Goal: Task Accomplishment & Management: Use online tool/utility

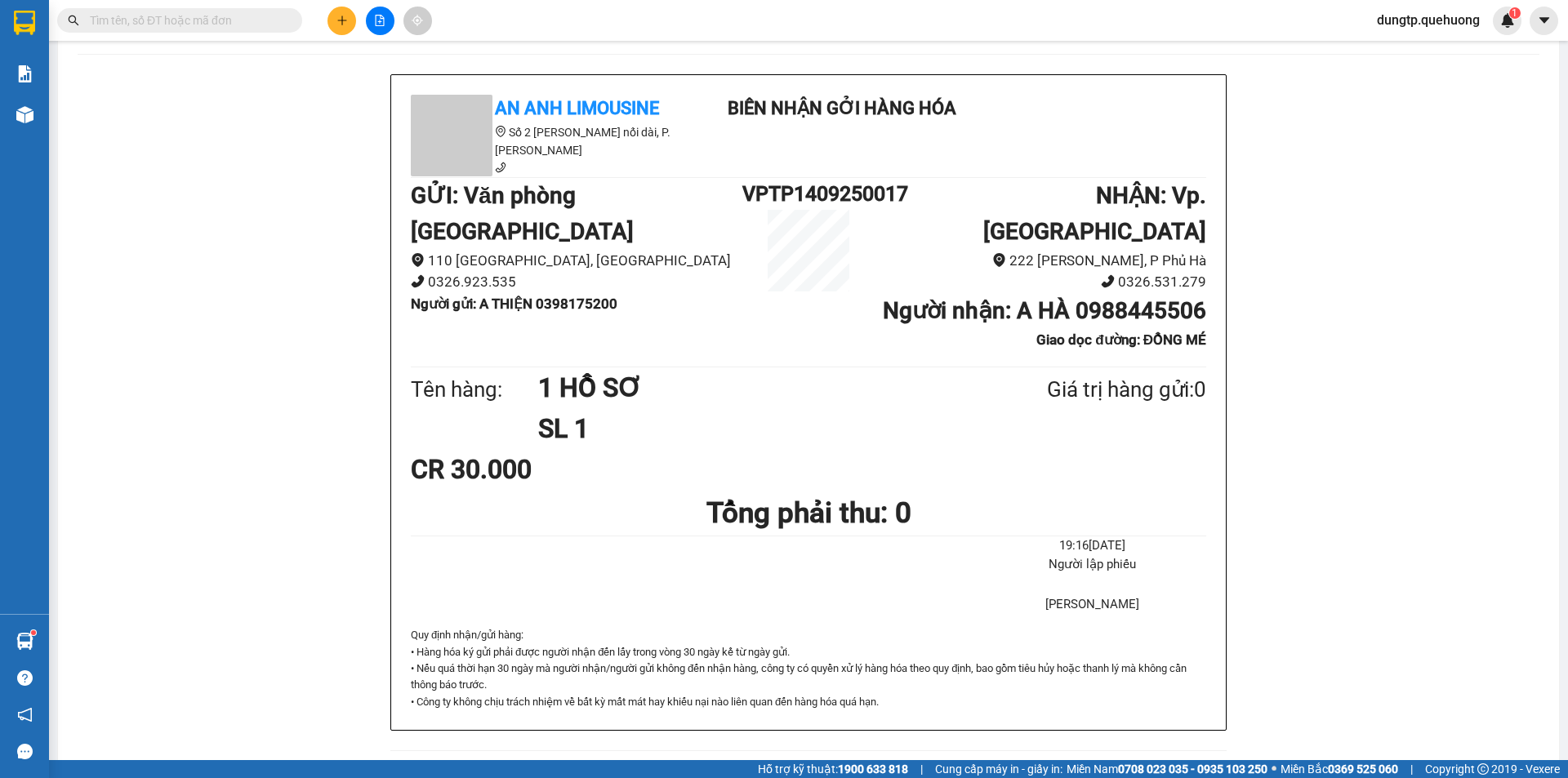
scroll to position [163, 0]
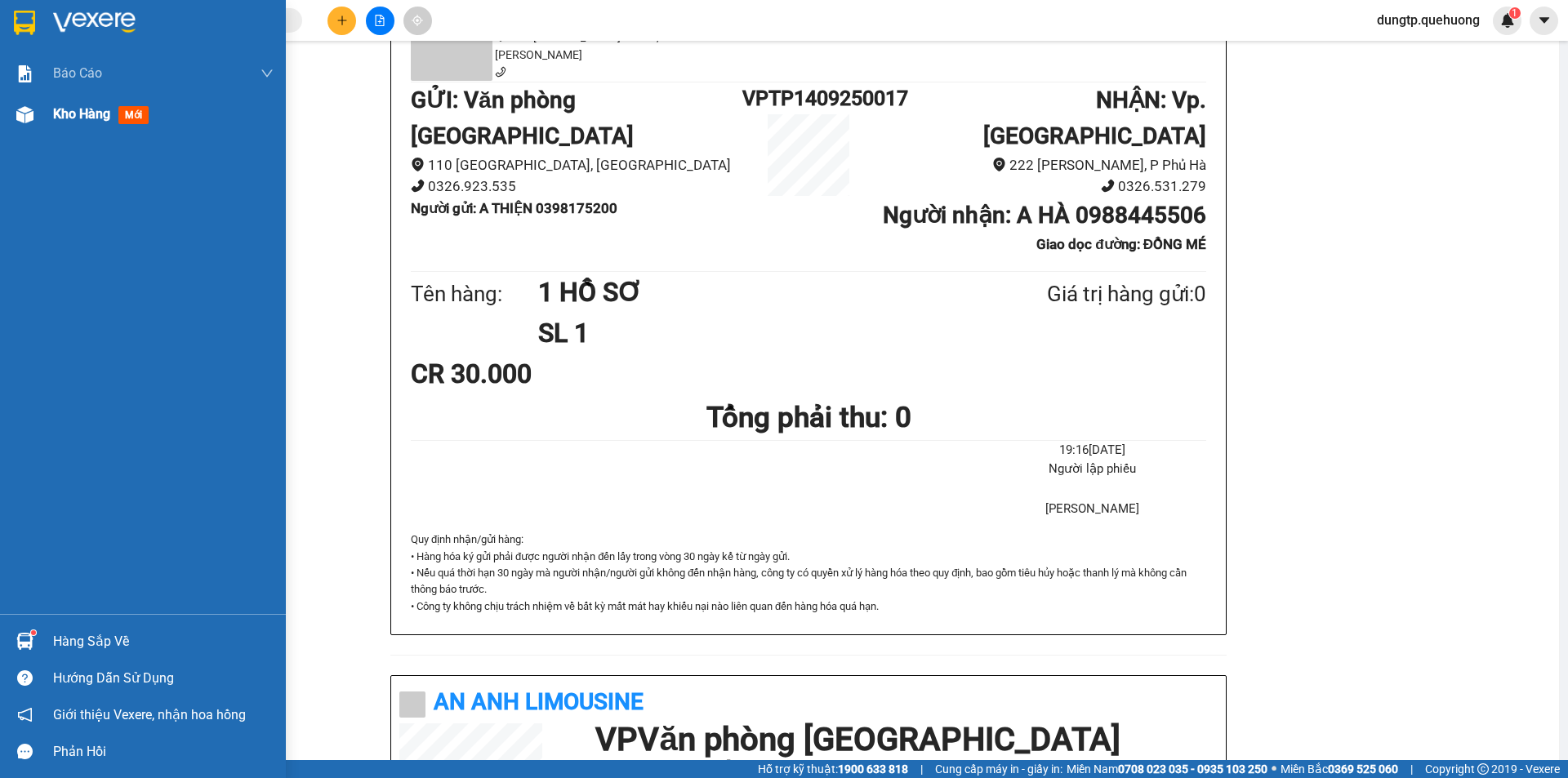
click at [127, 117] on span "mới" at bounding box center [133, 115] width 30 height 18
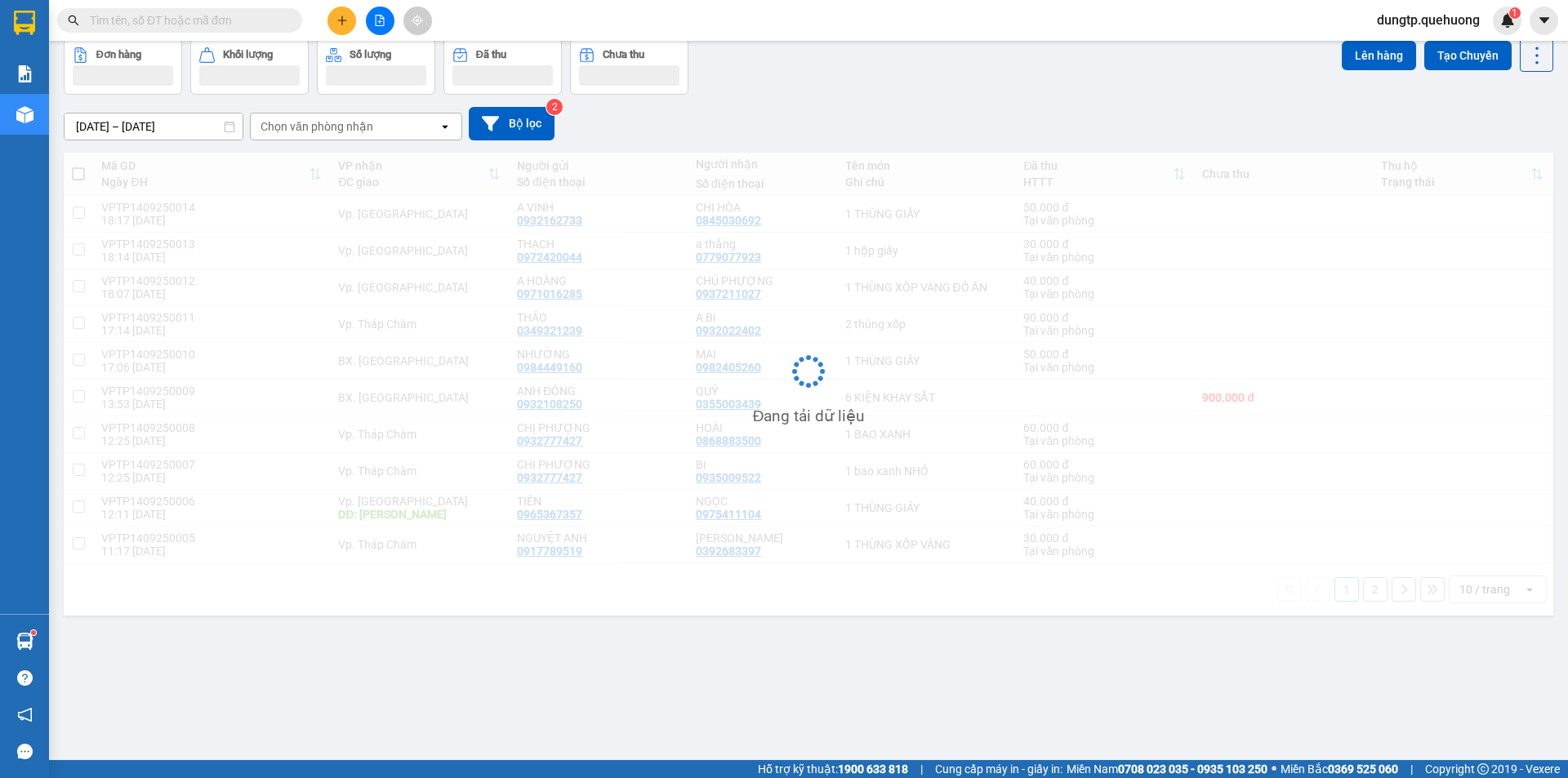
scroll to position [75, 0]
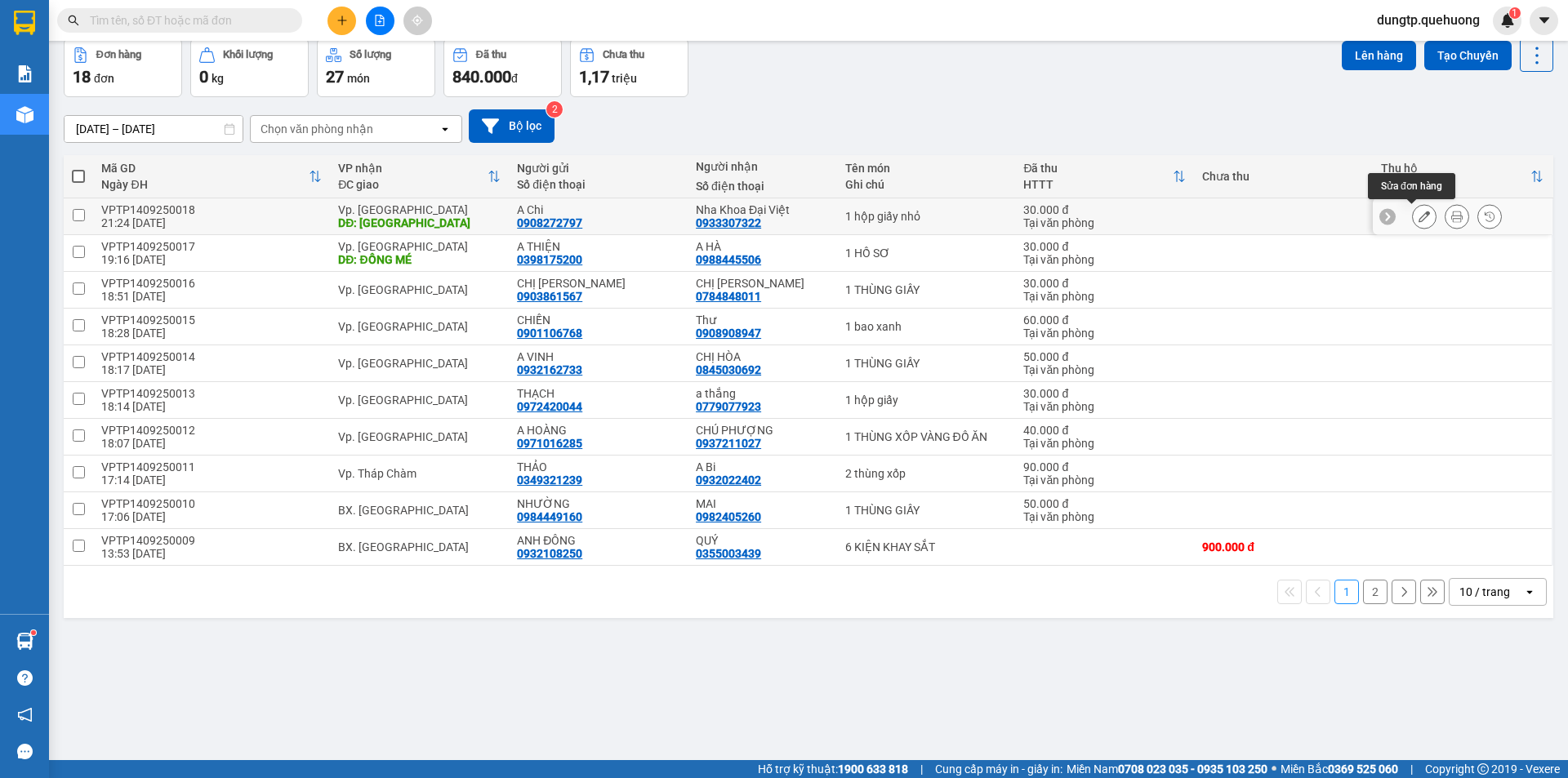
click at [1418, 214] on icon at bounding box center [1424, 216] width 11 height 11
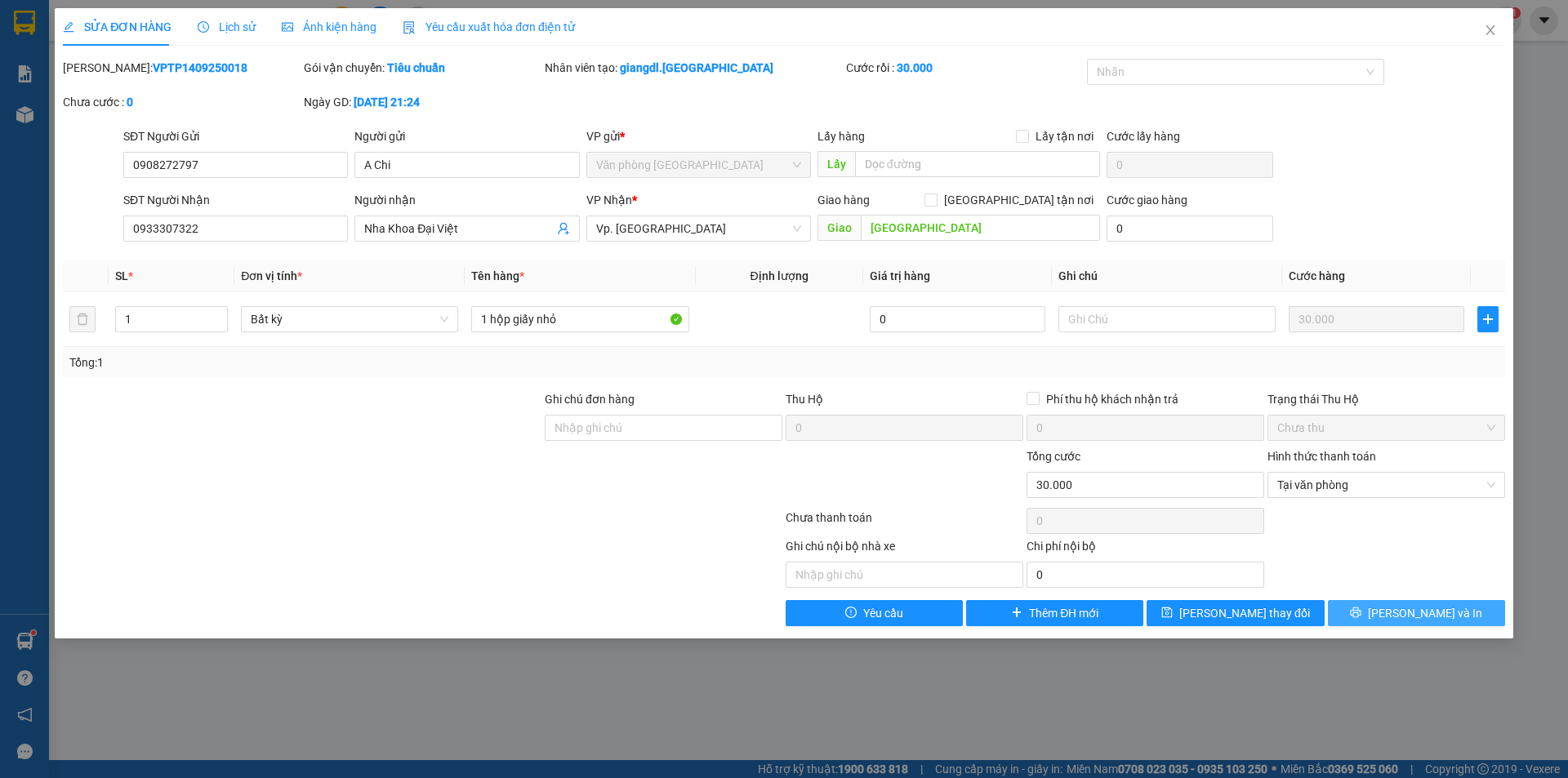
click at [1379, 603] on button "[PERSON_NAME] và In" at bounding box center [1416, 613] width 177 height 26
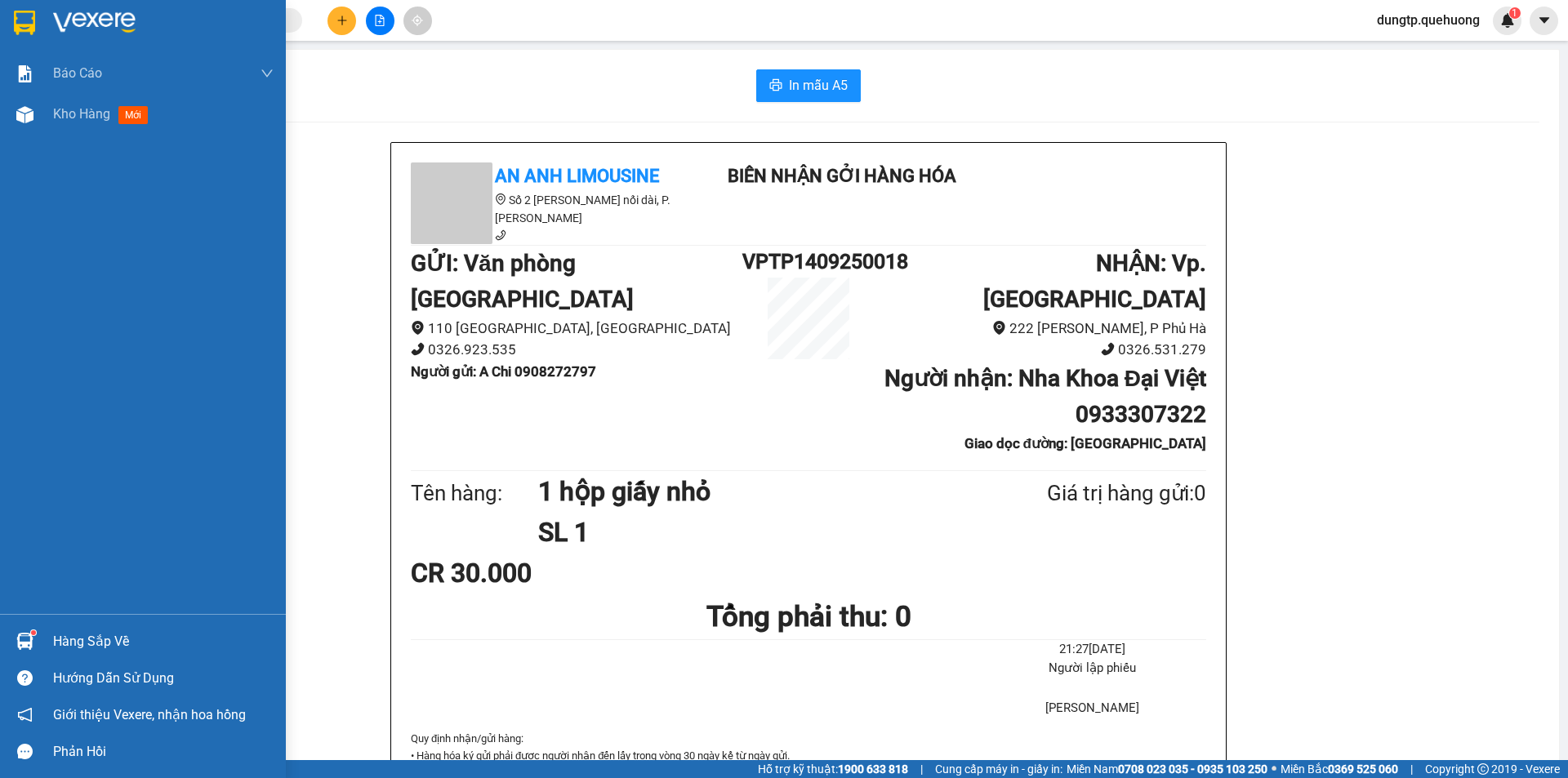
click at [85, 356] on div "Báo cáo 1. Doanh số tạo đơn theo VP gửi (nhân viên) 1. Doanh số tạo đơn theo VP…" at bounding box center [143, 333] width 285 height 561
drag, startPoint x: 91, startPoint y: 106, endPoint x: 108, endPoint y: 150, distance: 47.2
click at [89, 107] on span "Kho hàng" at bounding box center [81, 114] width 57 height 16
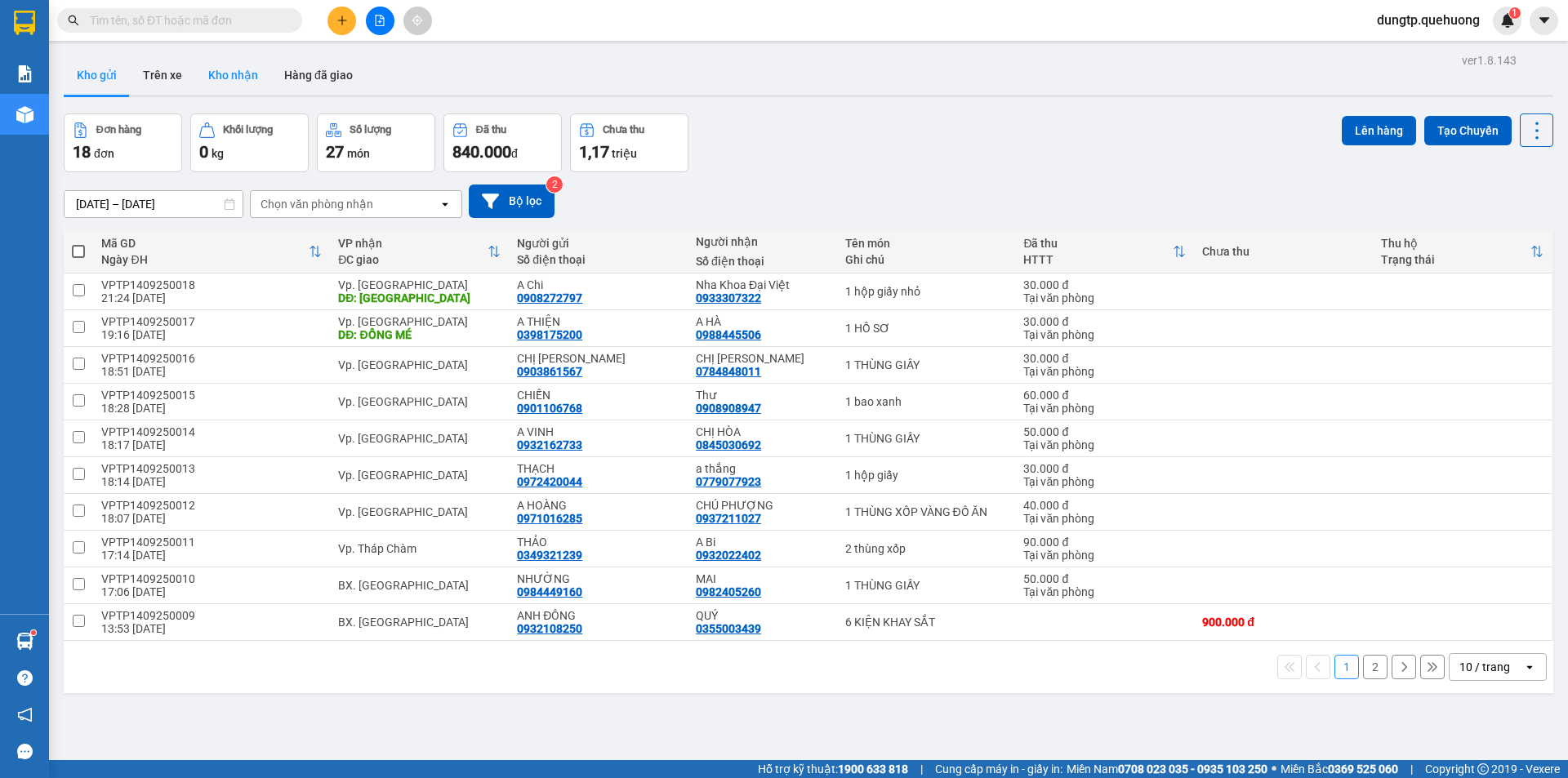
click at [227, 74] on button "Kho nhận" at bounding box center [234, 74] width 76 height 39
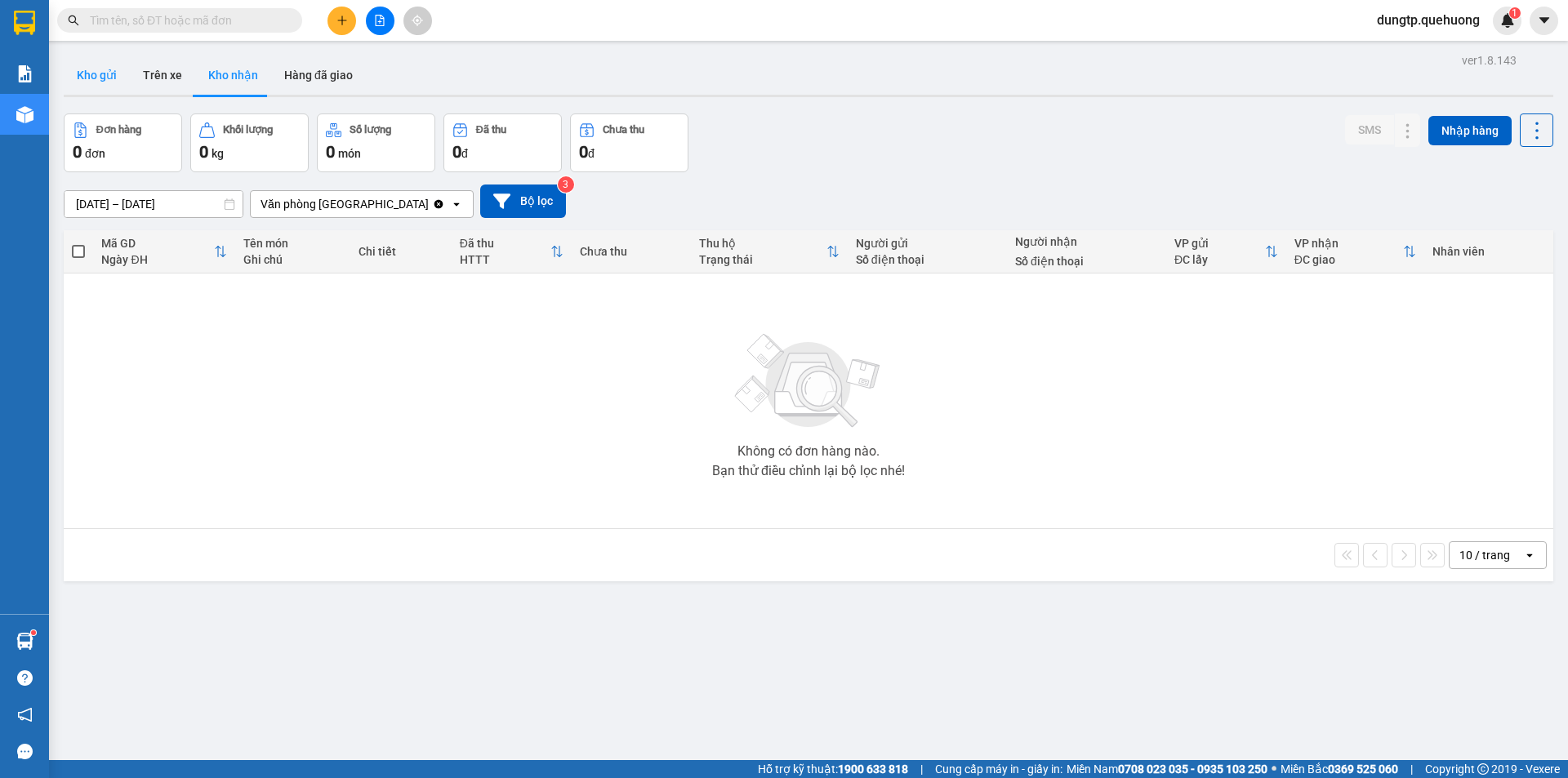
click at [112, 68] on button "Kho gửi" at bounding box center [97, 74] width 66 height 39
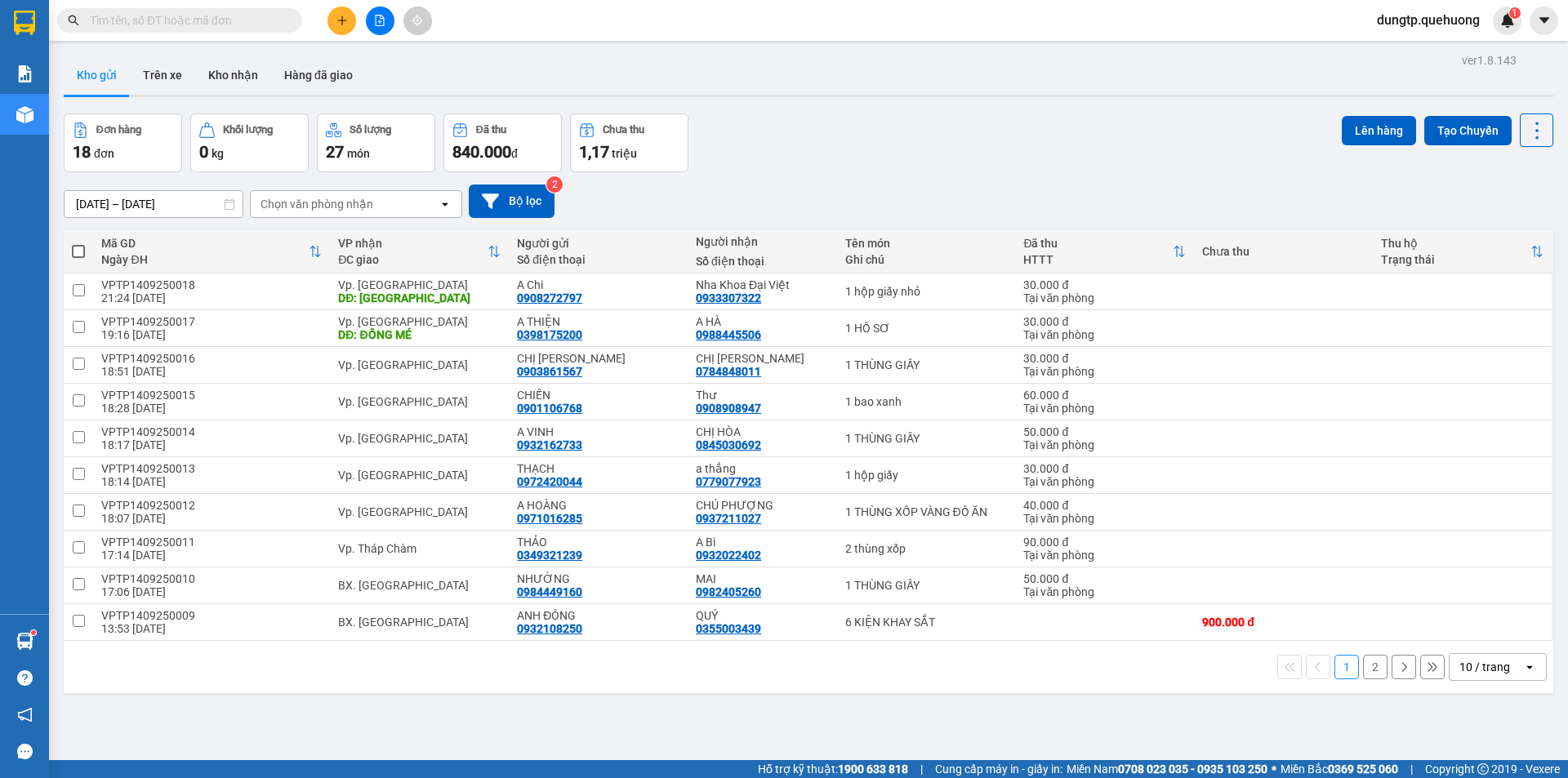
click at [80, 249] on span at bounding box center [78, 251] width 13 height 13
click at [79, 243] on input "checkbox" at bounding box center [79, 243] width 0 height 0
checkbox input "true"
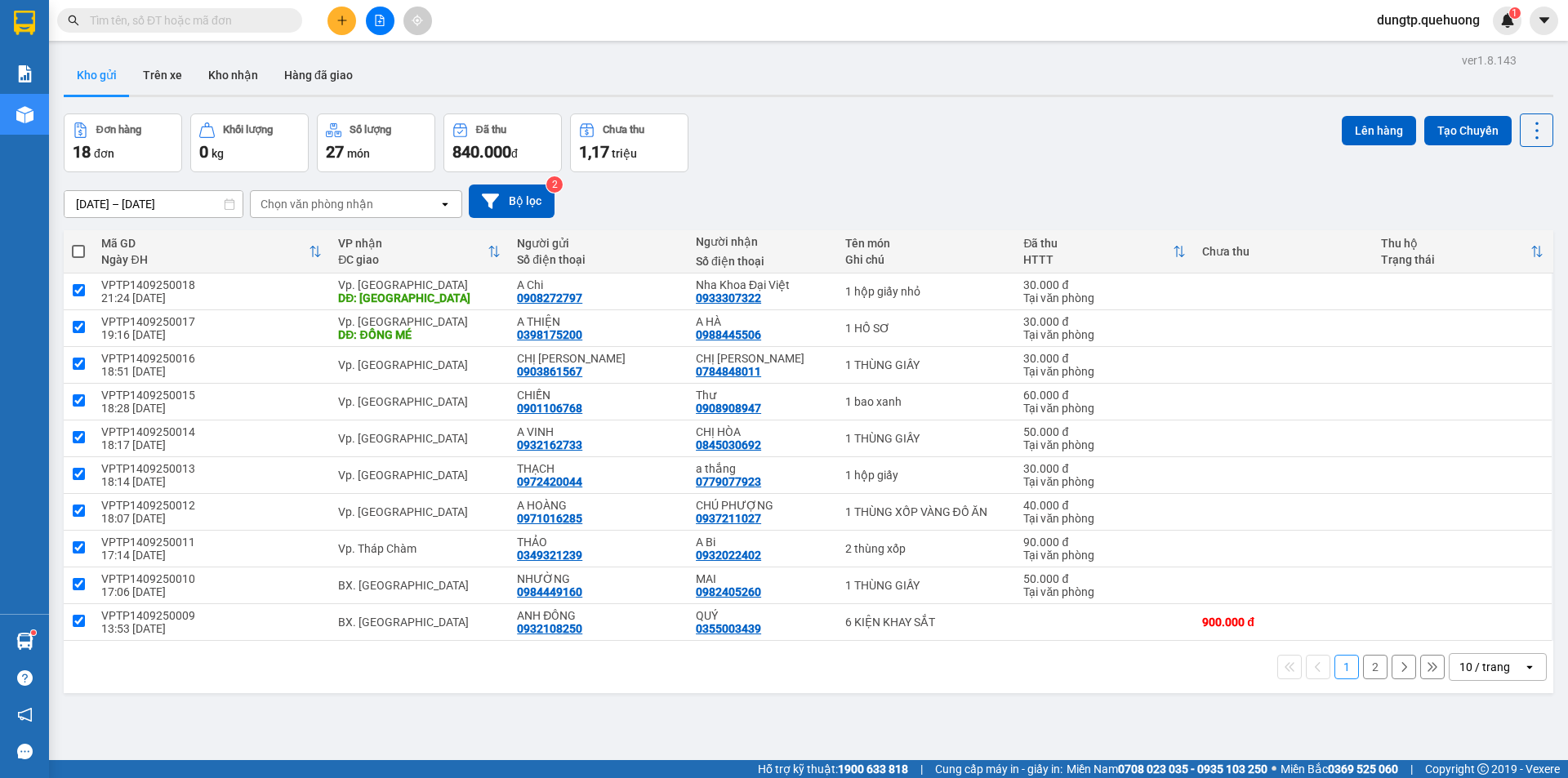
checkbox input "true"
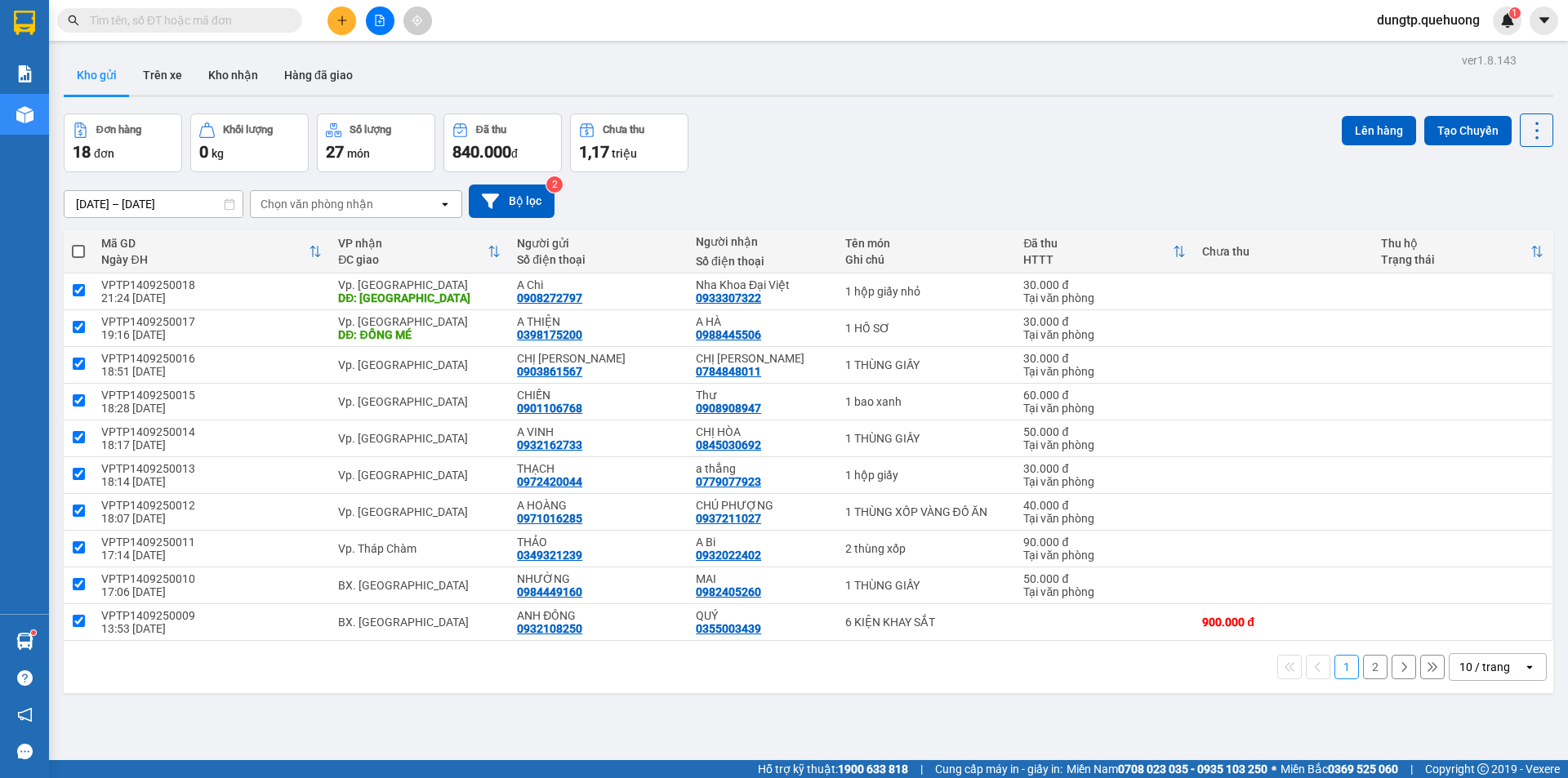
checkbox input "true"
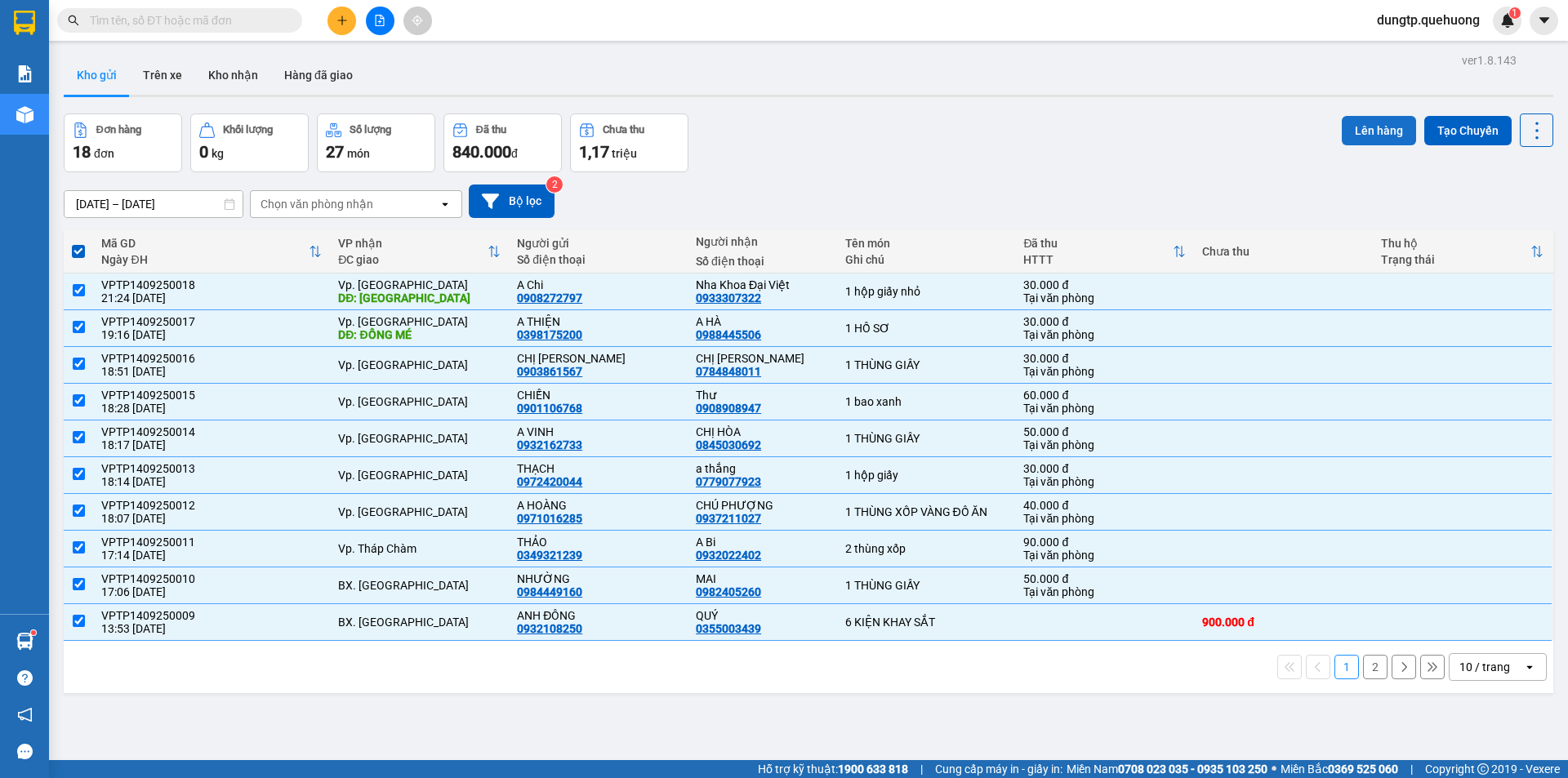
click at [1354, 131] on button "Lên hàng" at bounding box center [1379, 131] width 74 height 29
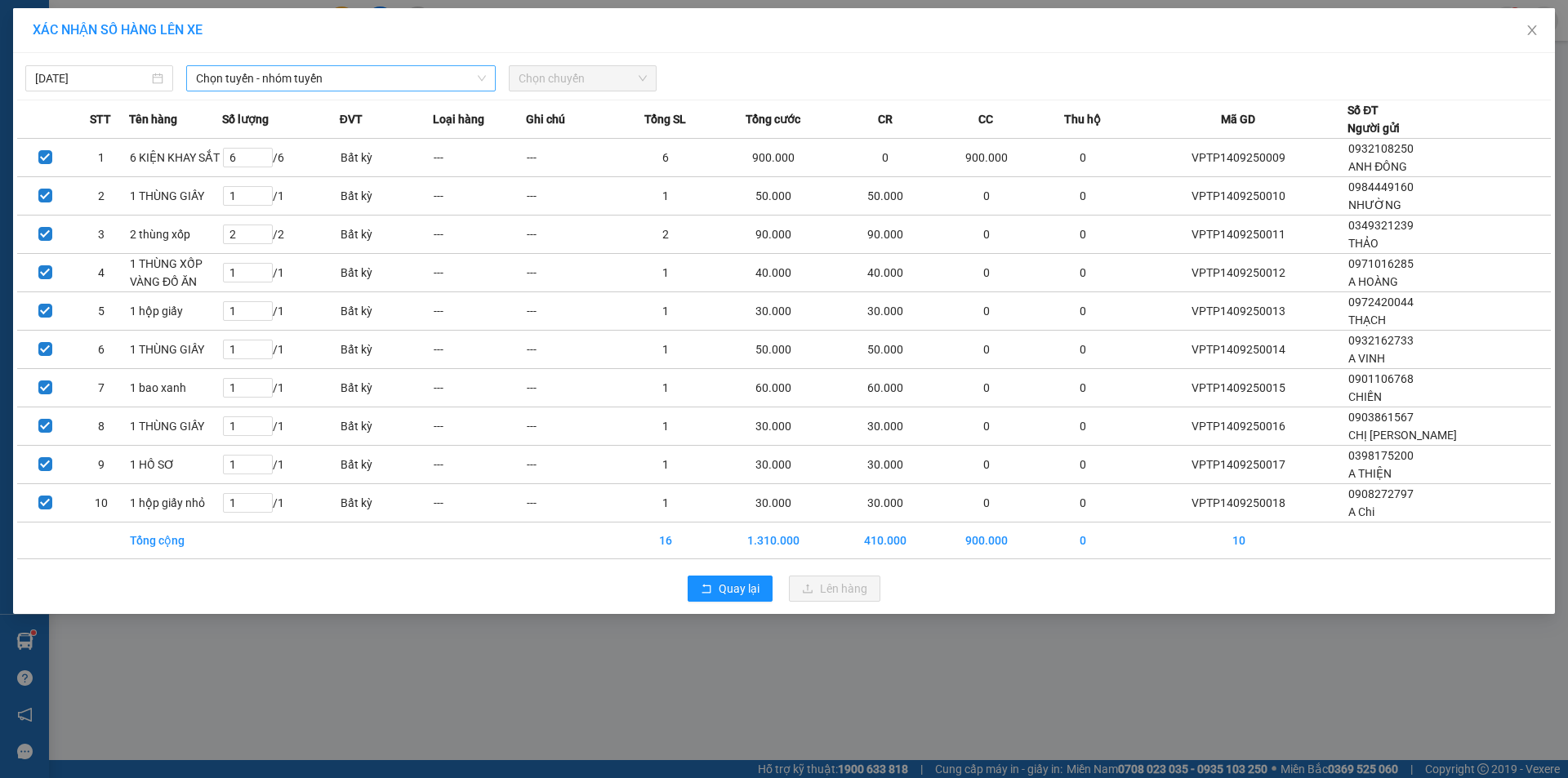
click at [304, 84] on span "Chọn tuyến - nhóm tuyến" at bounding box center [341, 78] width 290 height 24
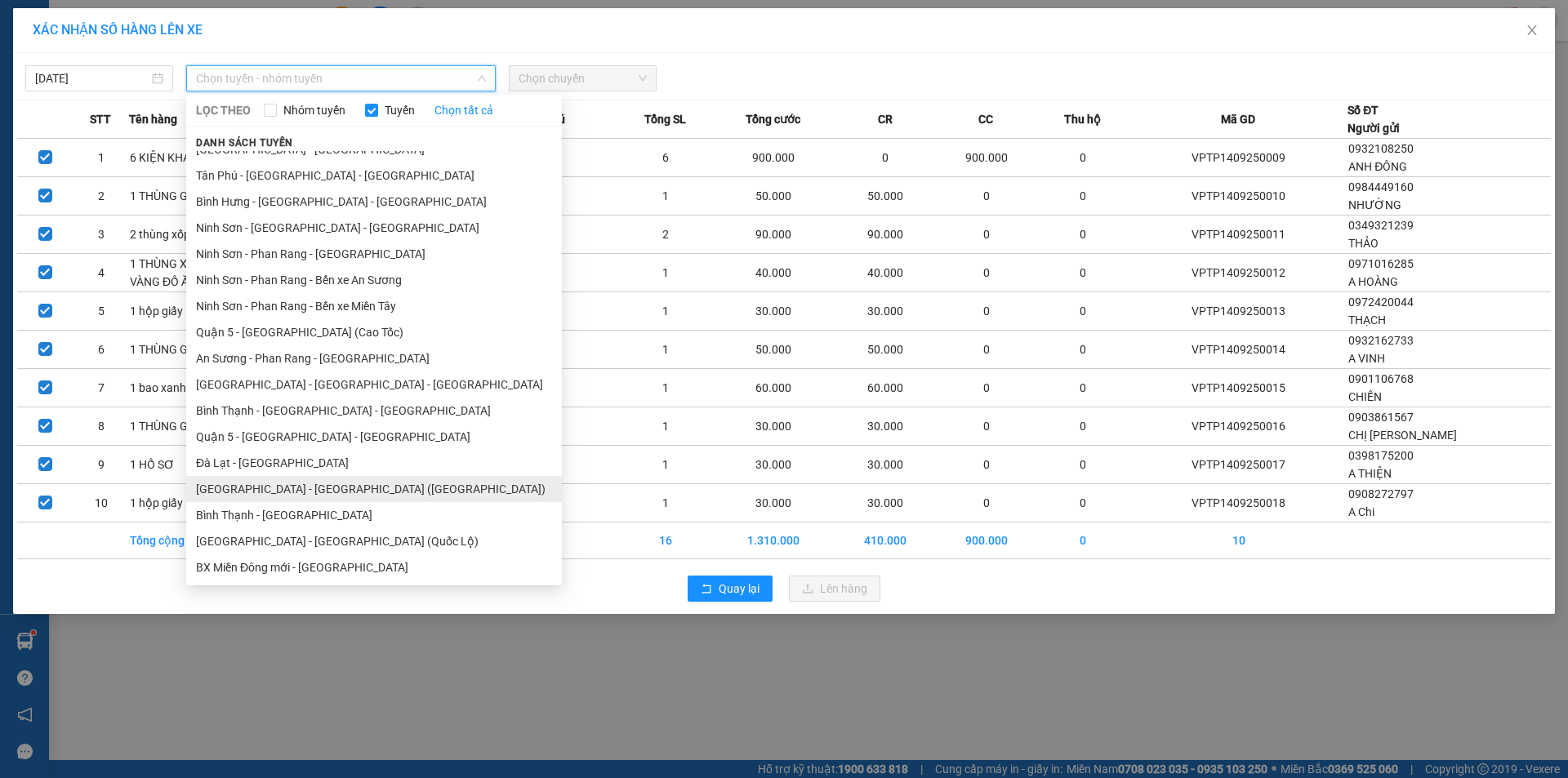
scroll to position [199, 0]
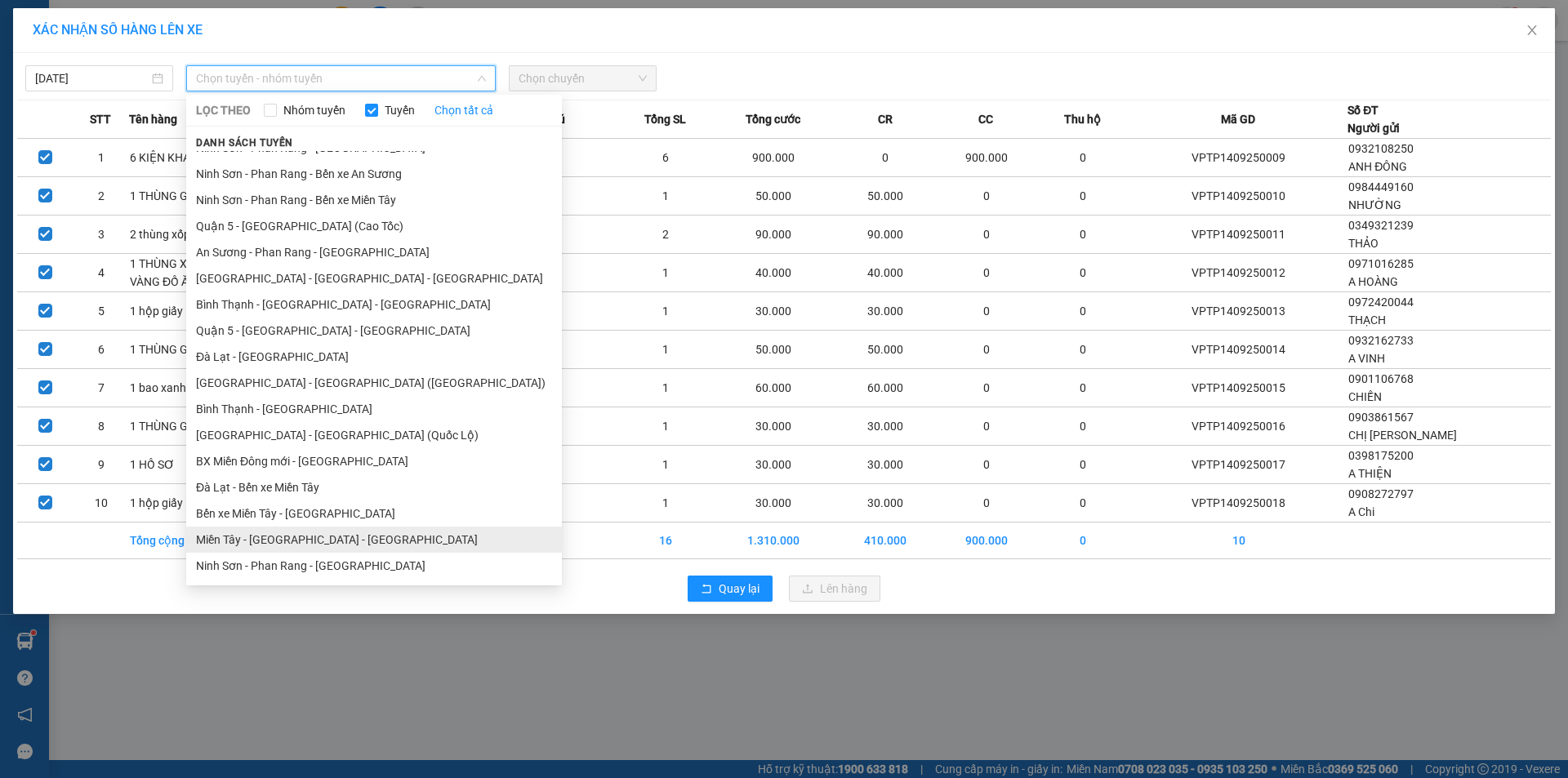
click at [247, 542] on li "Miền Tây - [GEOGRAPHIC_DATA] - [GEOGRAPHIC_DATA]" at bounding box center [374, 539] width 375 height 26
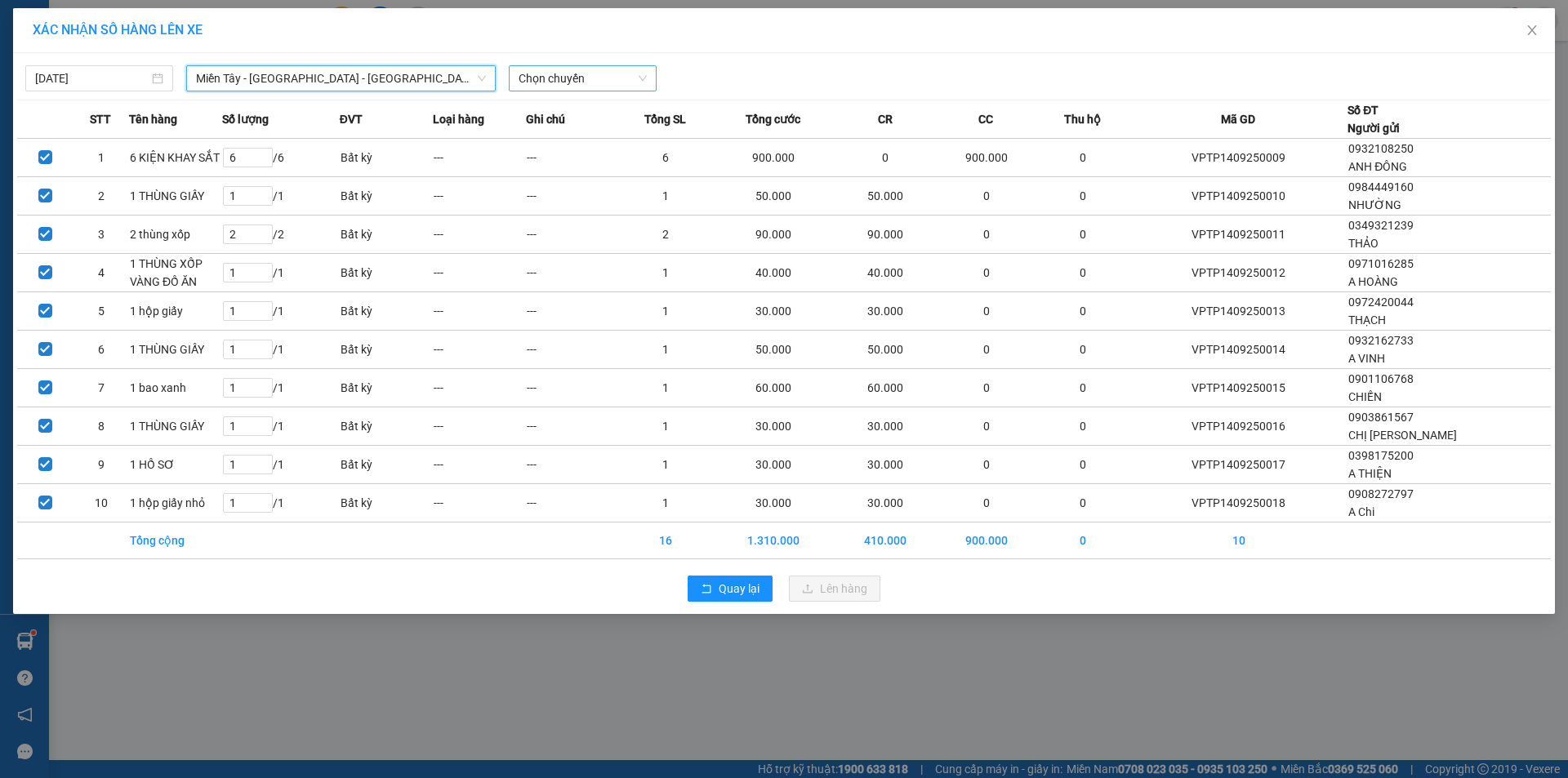
click at [549, 84] on span "Chọn chuyến" at bounding box center [582, 78] width 128 height 24
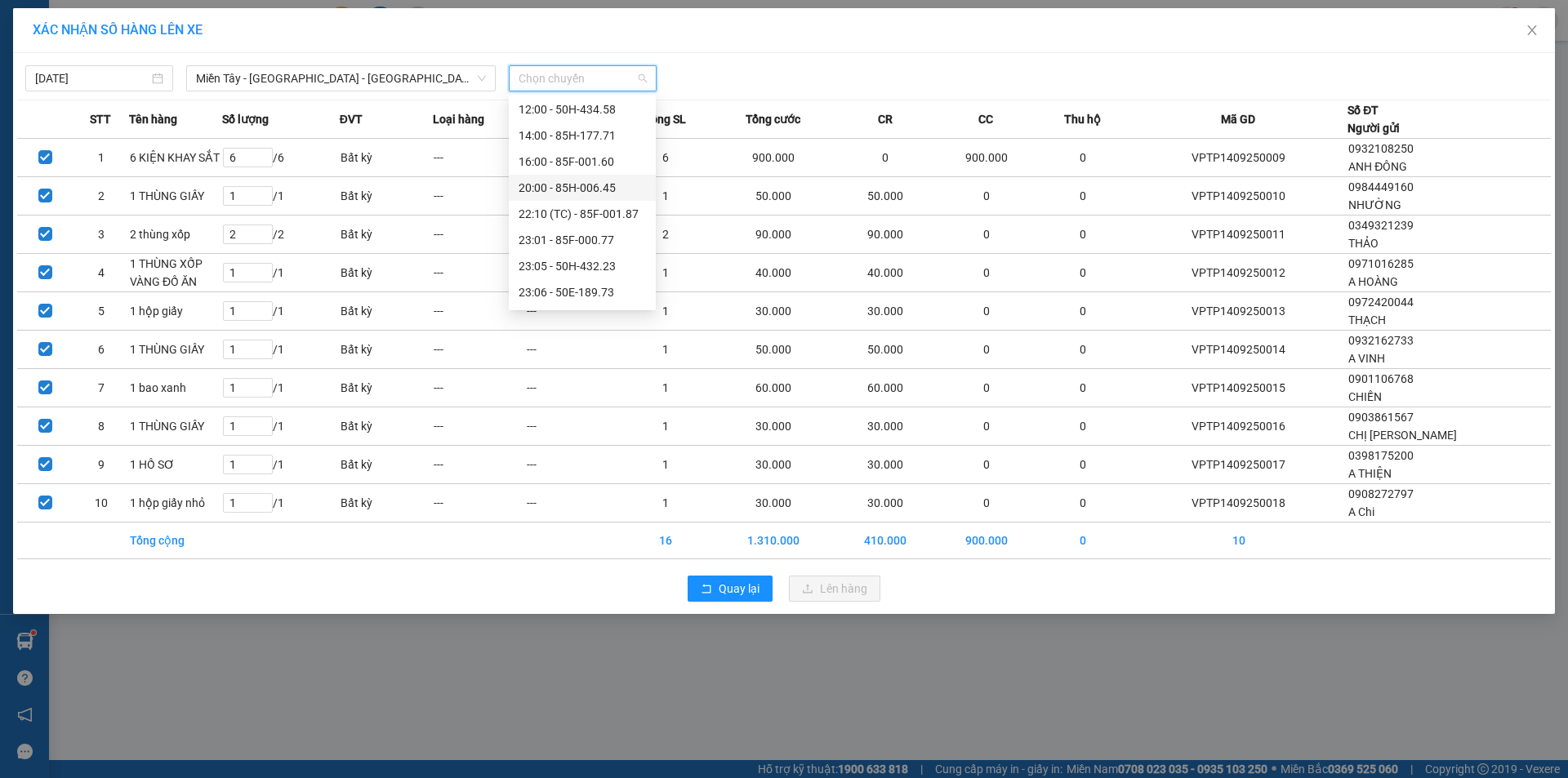
scroll to position [156, 0]
click at [575, 244] on div "23:07 - 50F-021.61" at bounding box center [581, 241] width 127 height 18
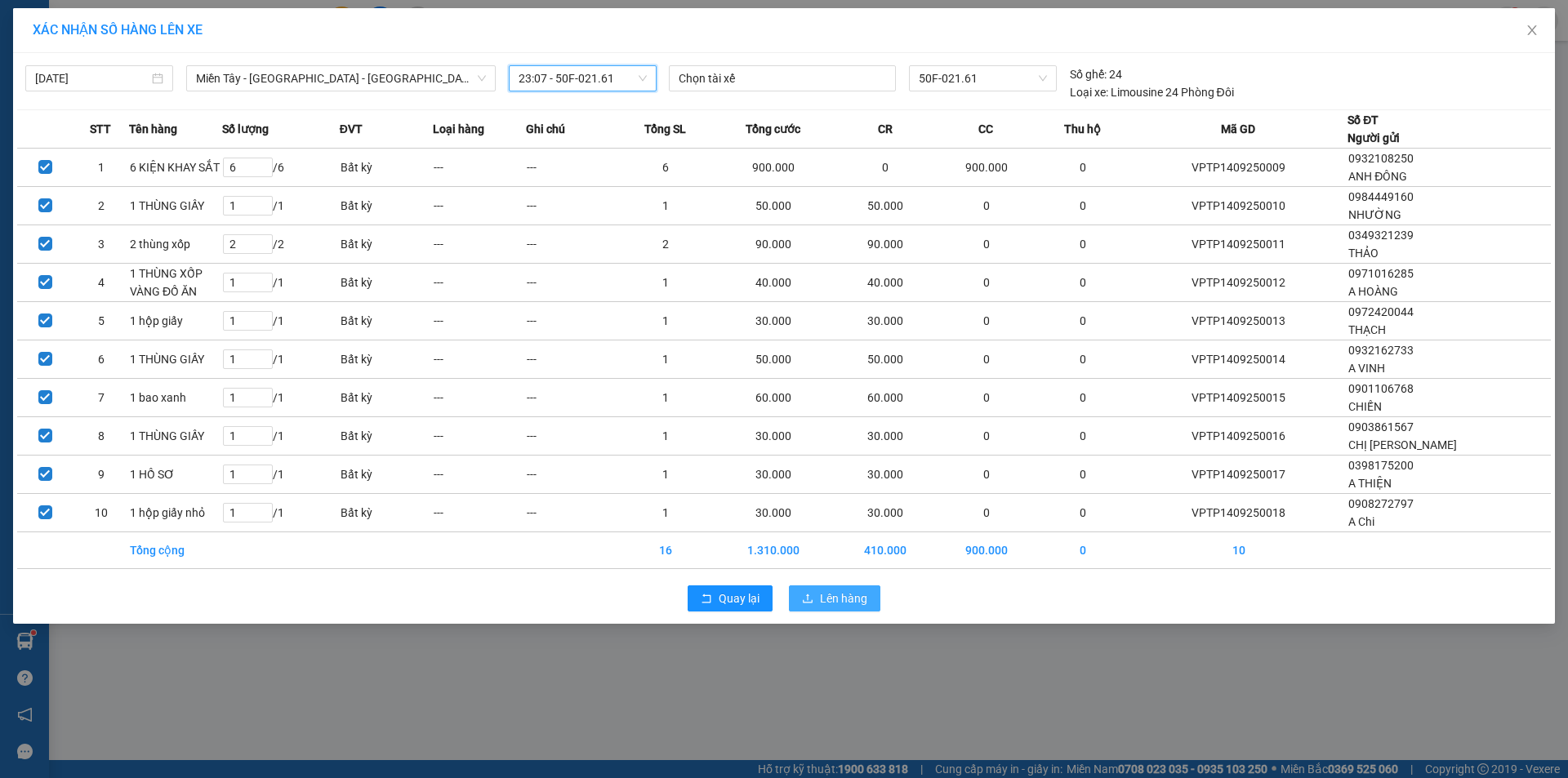
click at [813, 592] on icon "upload" at bounding box center [807, 597] width 11 height 11
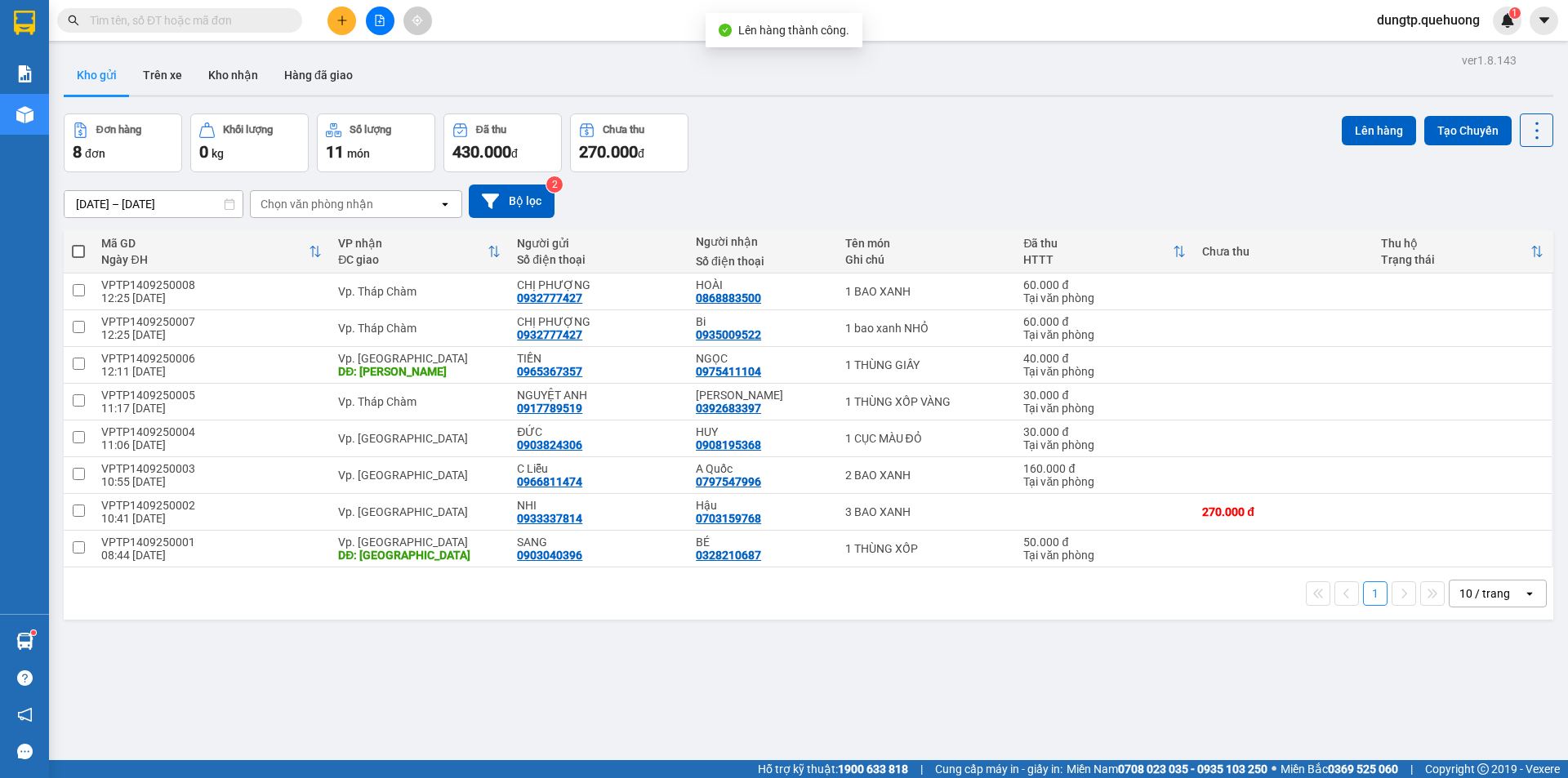
click at [76, 251] on span at bounding box center [78, 251] width 13 height 13
click at [79, 243] on input "checkbox" at bounding box center [79, 243] width 0 height 0
checkbox input "true"
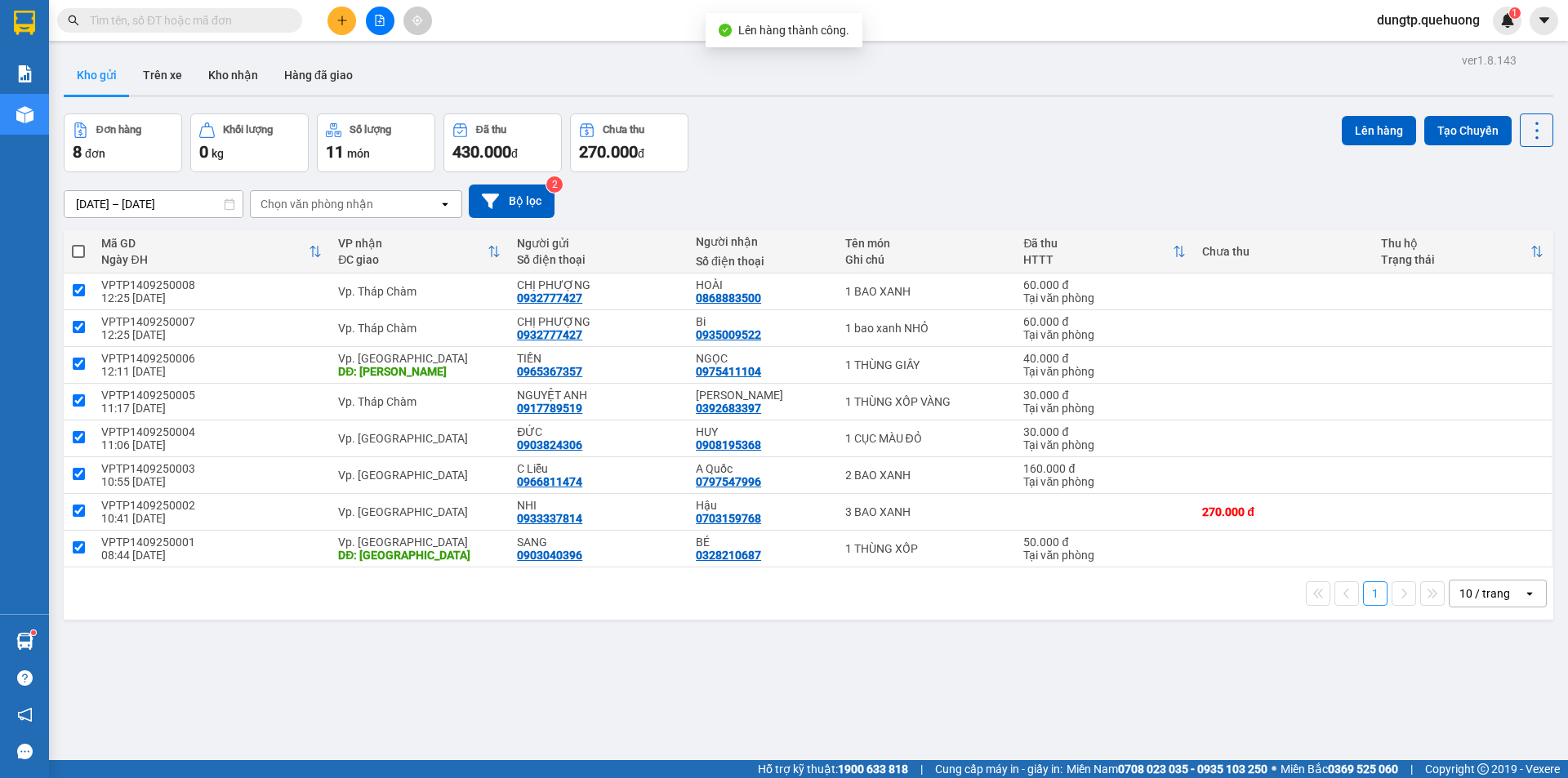
checkbox input "true"
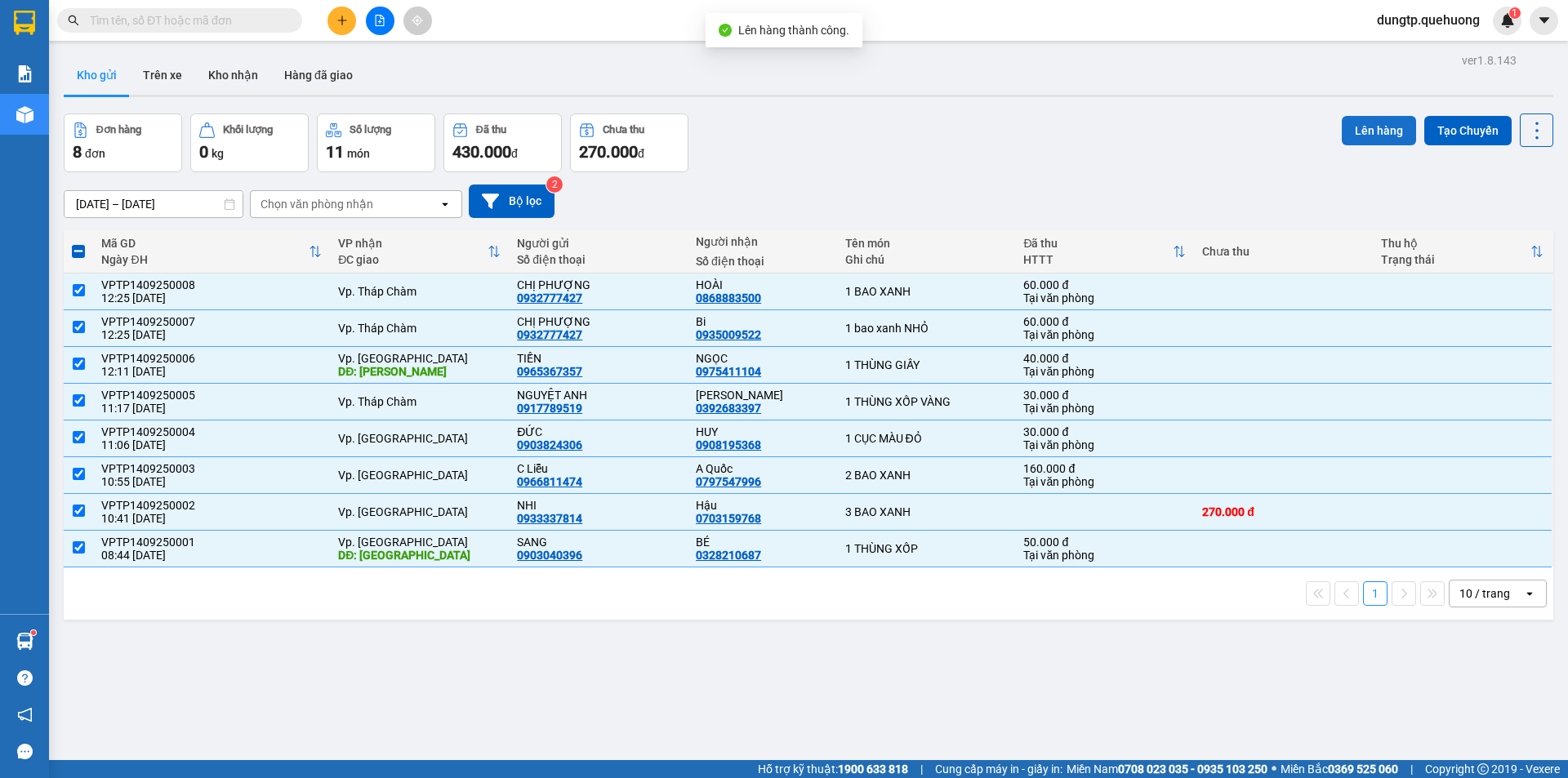
click at [1368, 136] on button "Lên hàng" at bounding box center [1379, 131] width 74 height 29
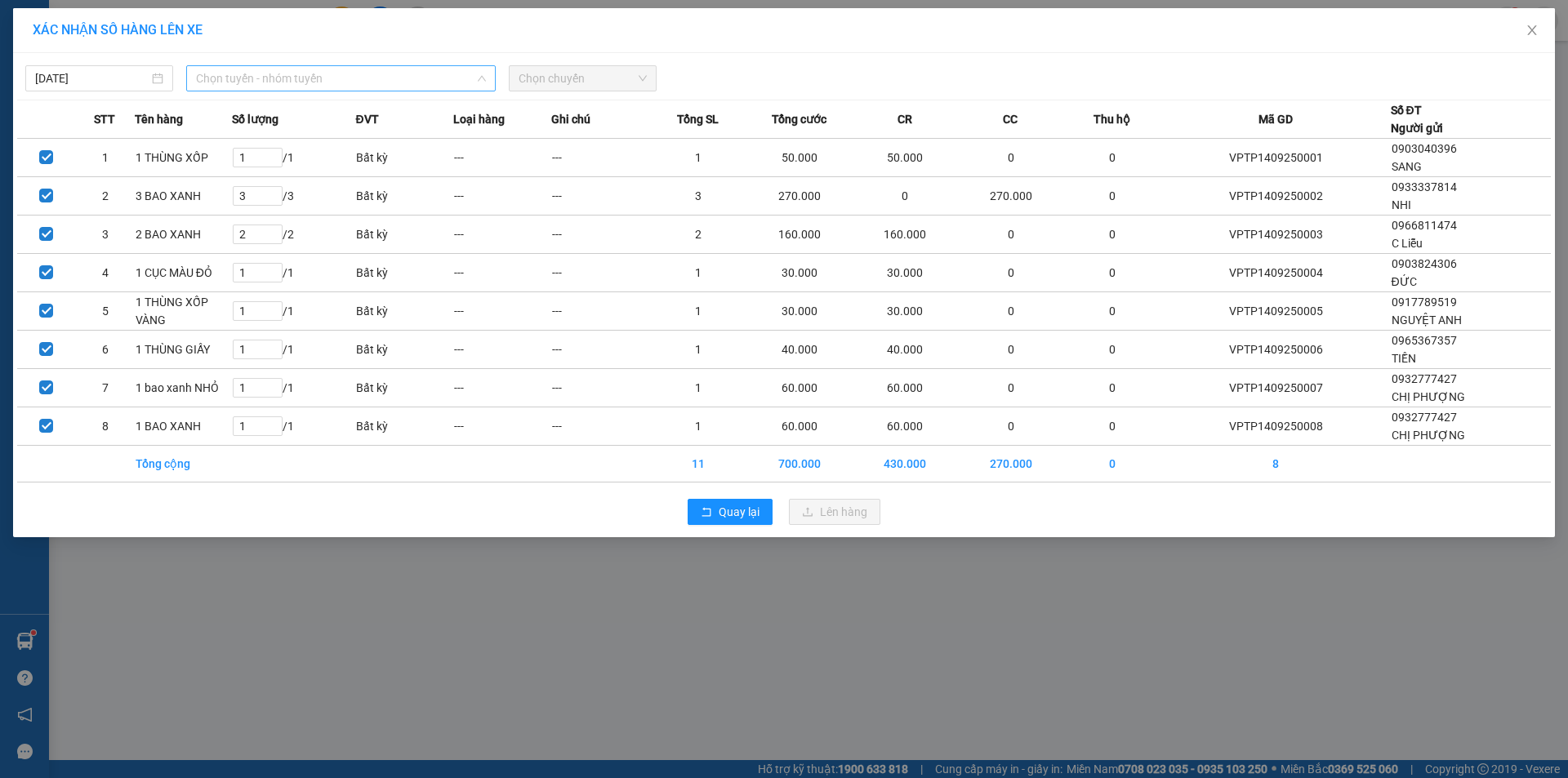
click at [337, 80] on span "Chọn tuyến - nhóm tuyến" at bounding box center [341, 78] width 290 height 24
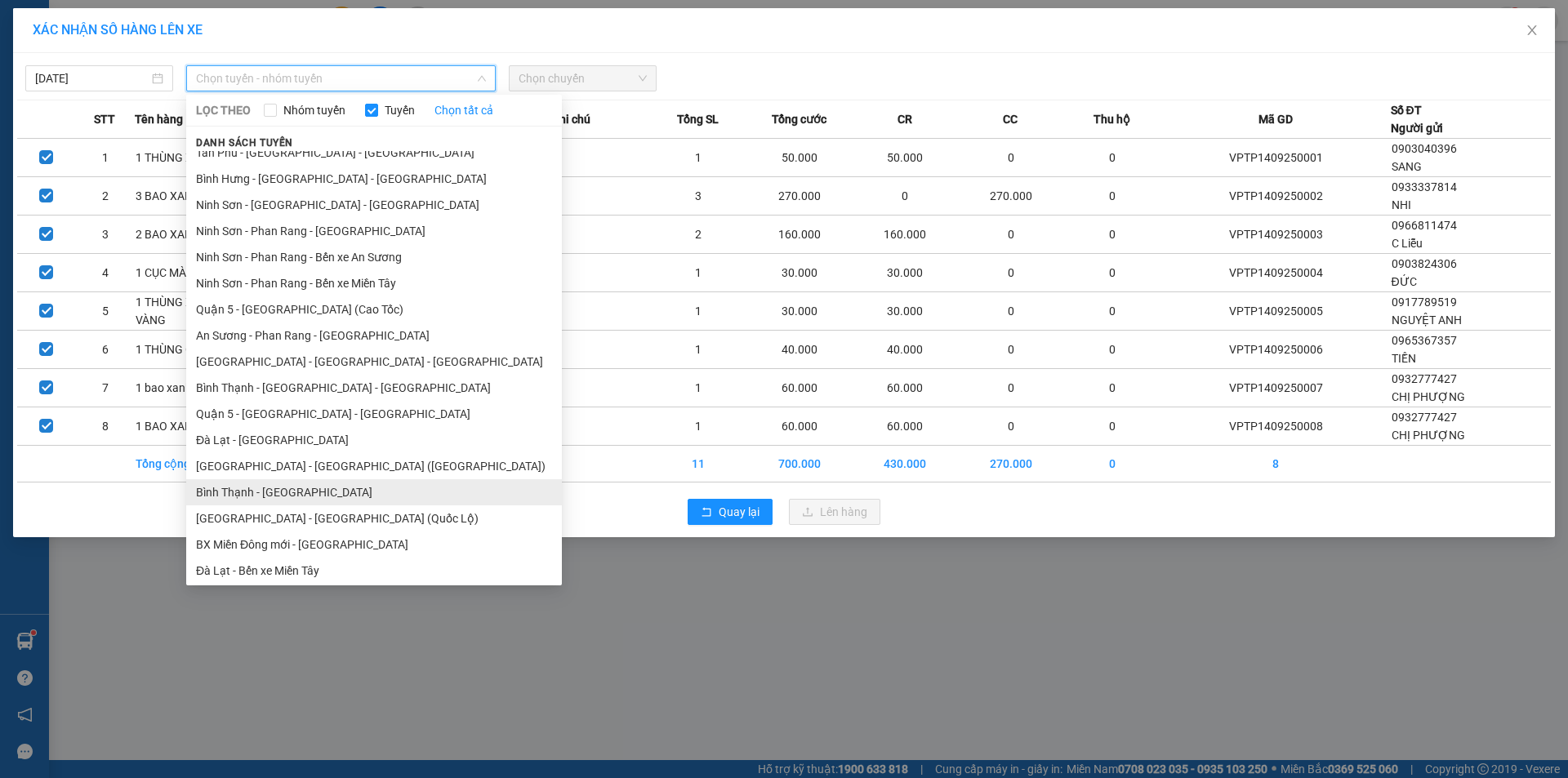
scroll to position [199, 0]
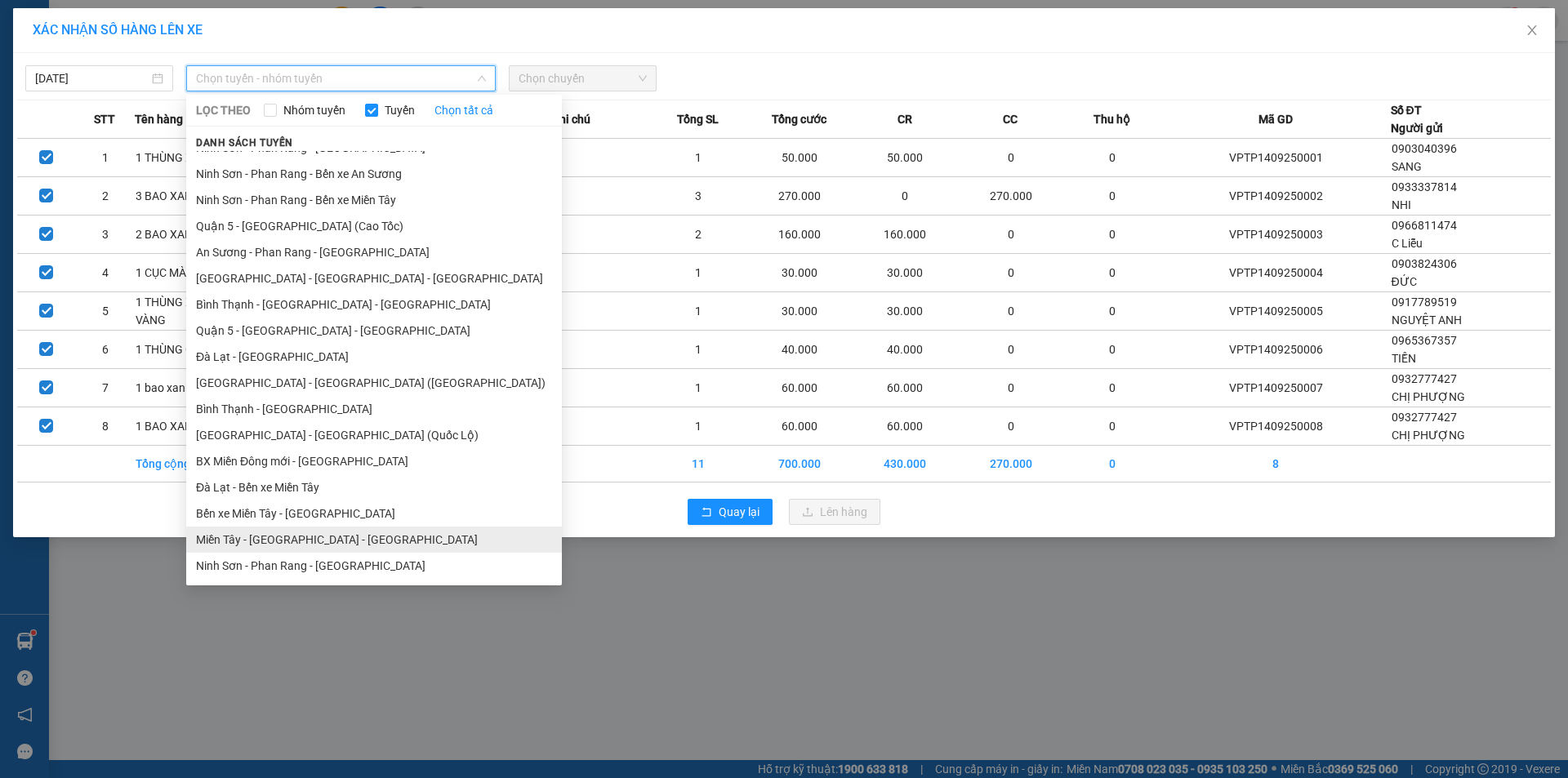
drag, startPoint x: 288, startPoint y: 532, endPoint x: 302, endPoint y: 518, distance: 19.8
click at [288, 532] on li "Miền Tây - [GEOGRAPHIC_DATA] - [GEOGRAPHIC_DATA]" at bounding box center [374, 539] width 375 height 26
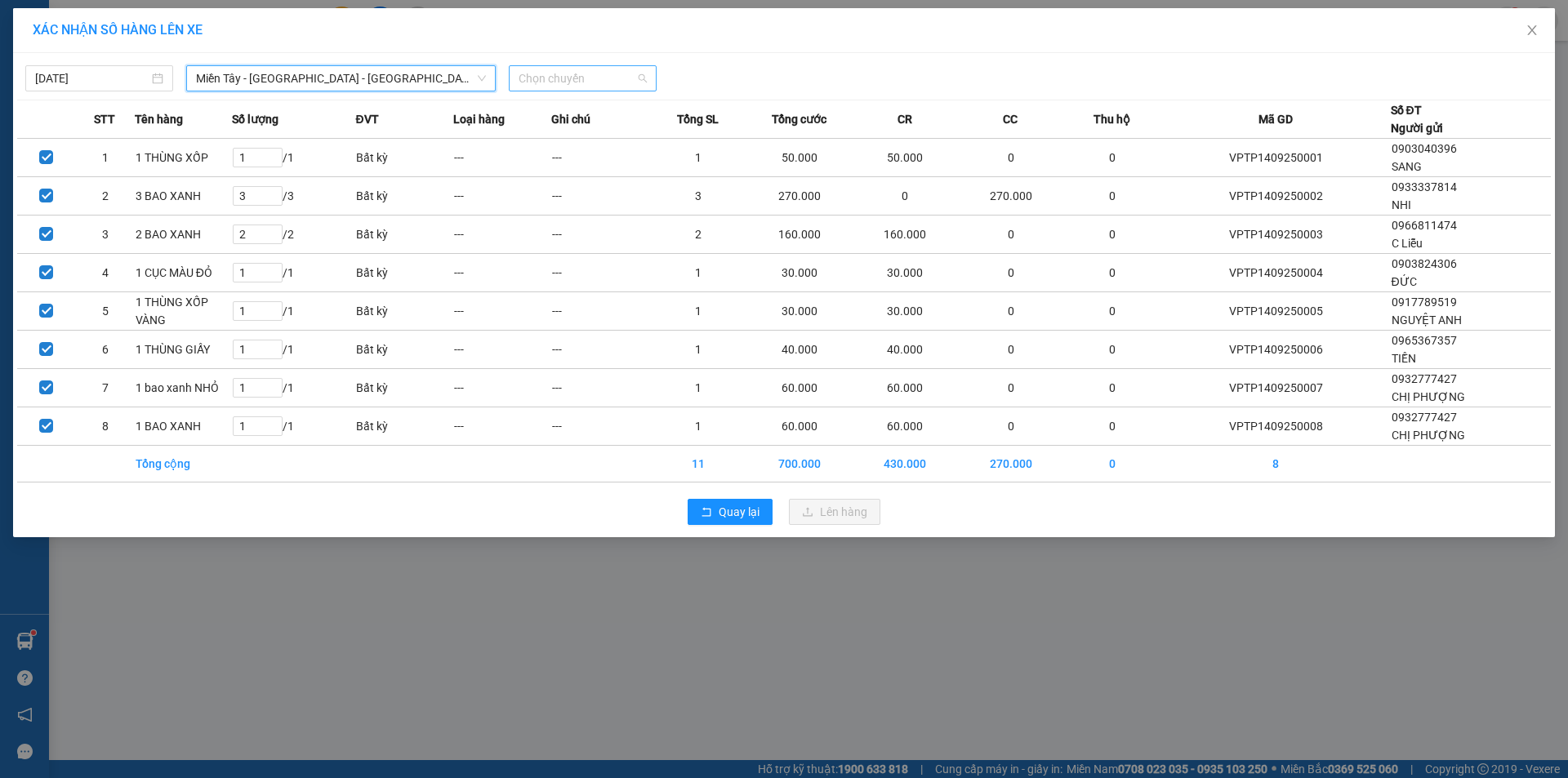
click at [552, 70] on span "Chọn chuyến" at bounding box center [582, 78] width 128 height 24
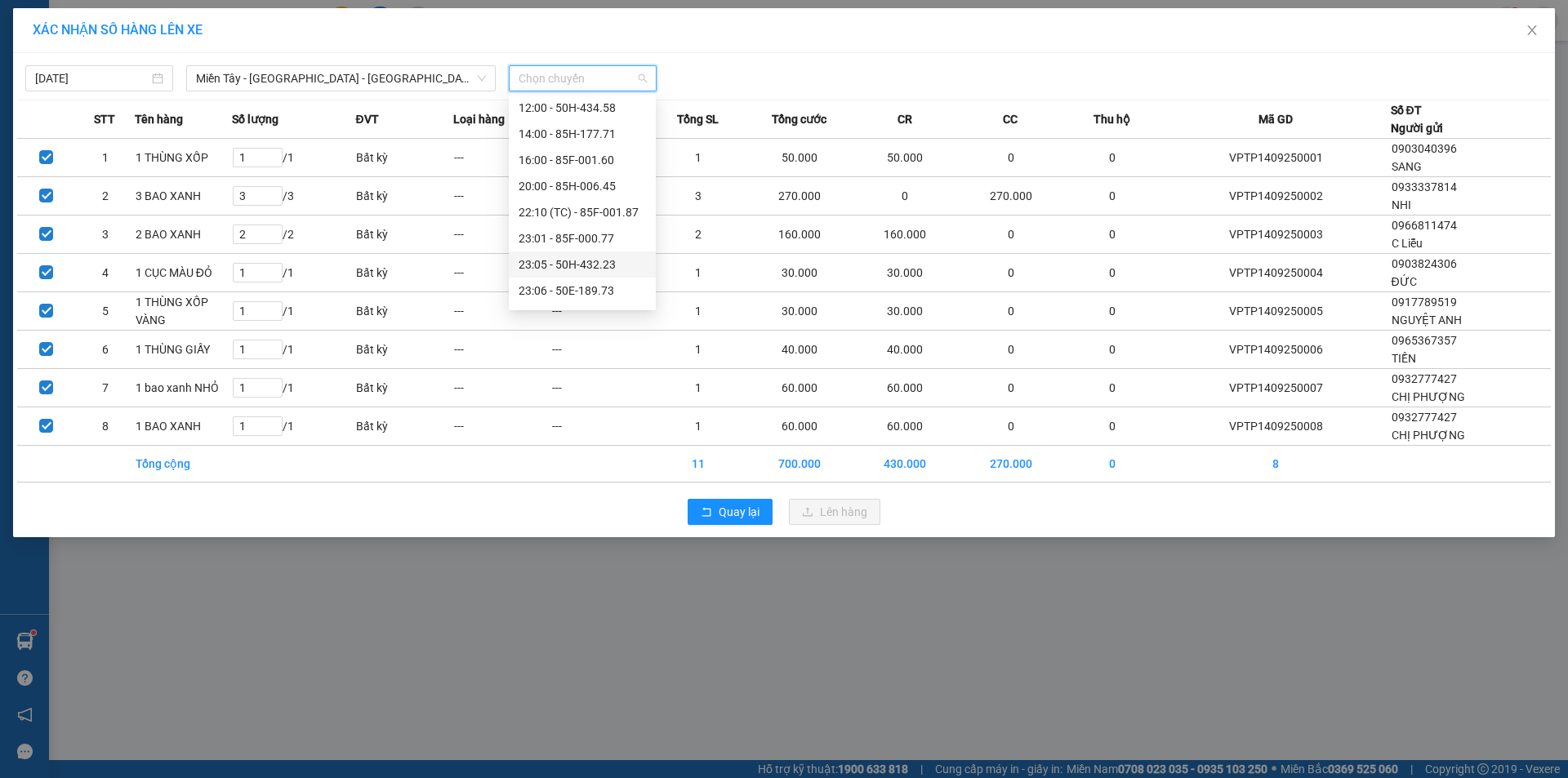
scroll to position [156, 0]
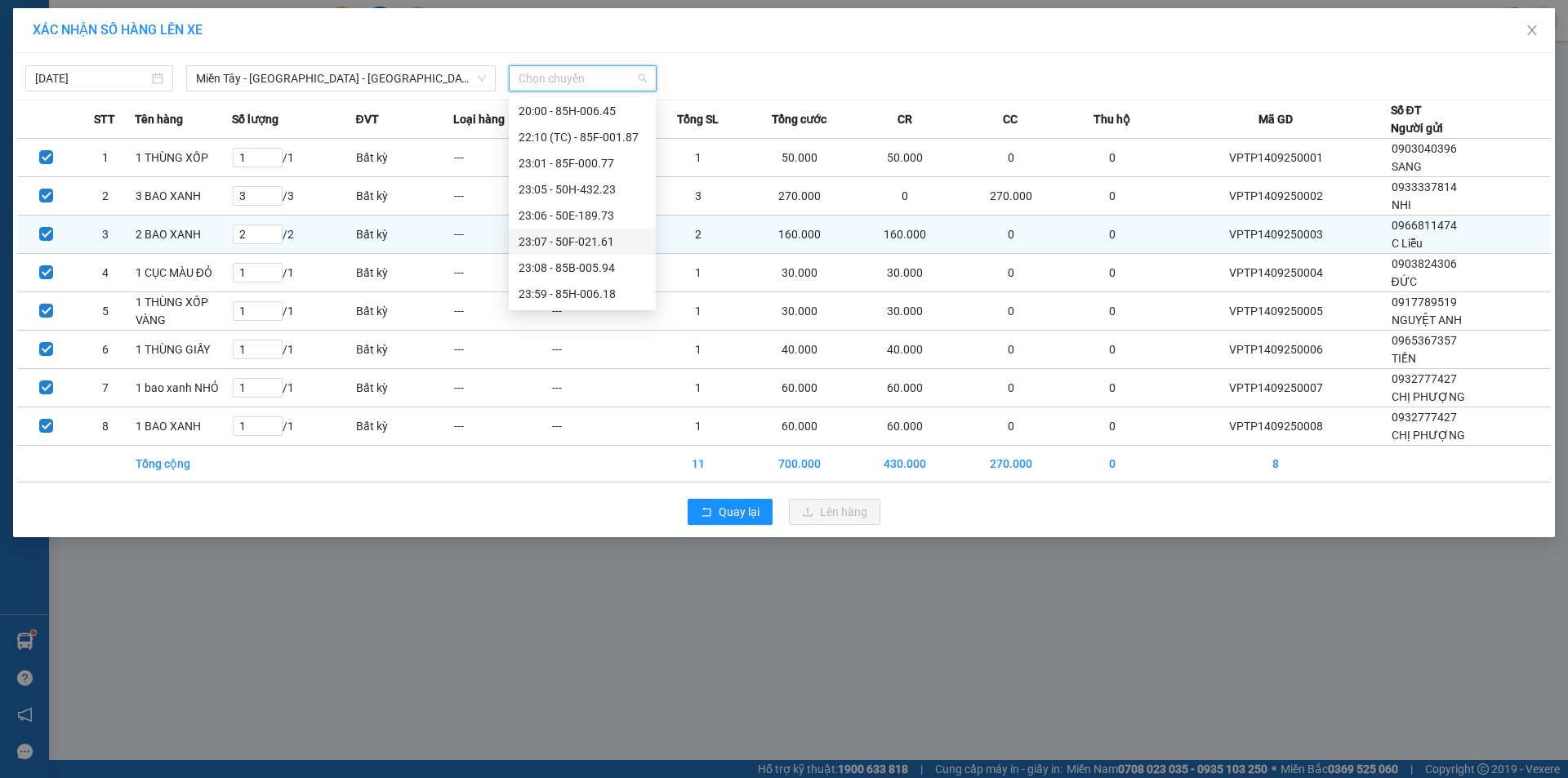
click at [596, 240] on div "23:07 - 50F-021.61" at bounding box center [581, 241] width 127 height 18
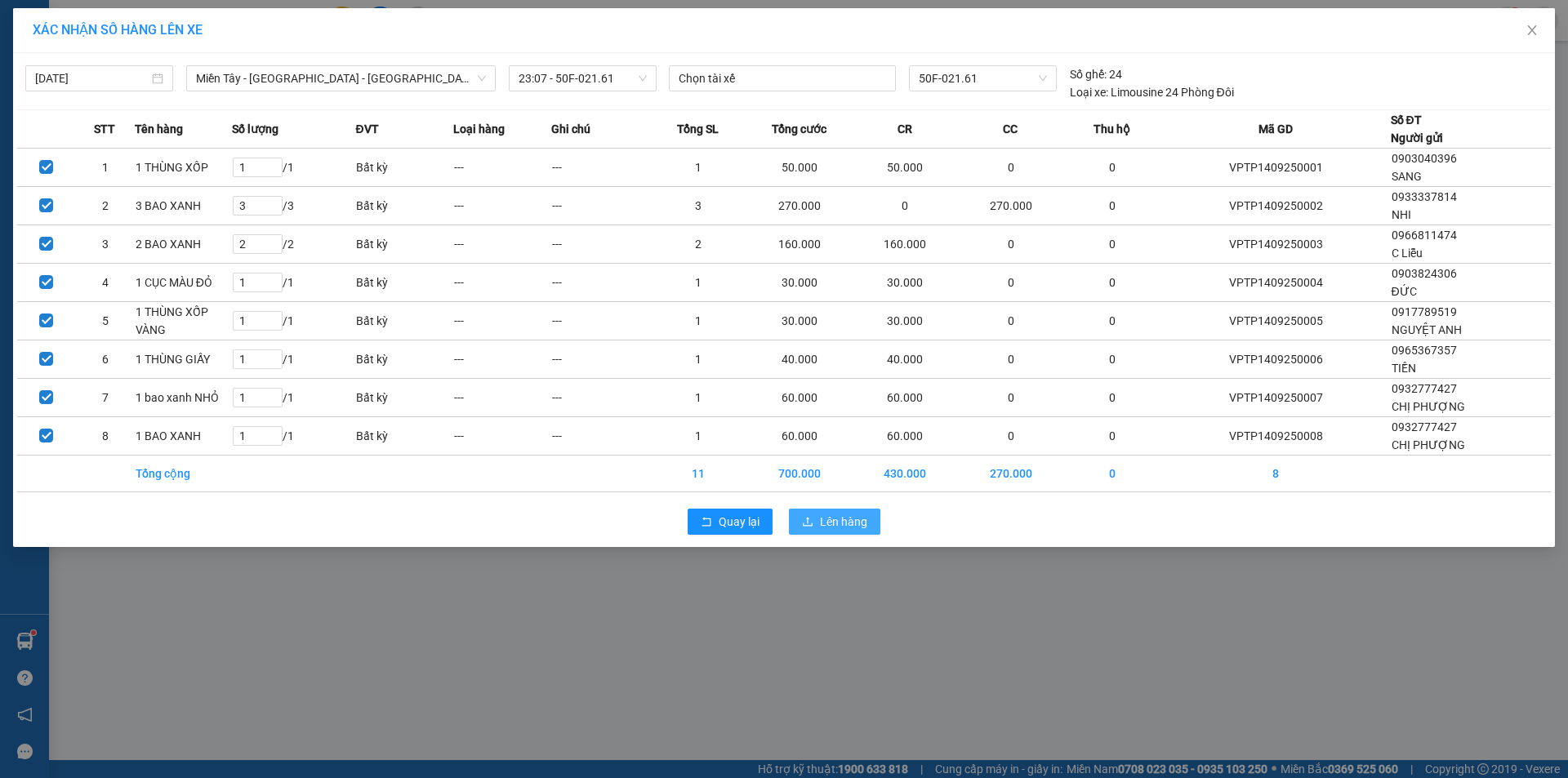
click at [824, 520] on span "Lên hàng" at bounding box center [843, 521] width 48 height 18
